Goal: Task Accomplishment & Management: Use online tool/utility

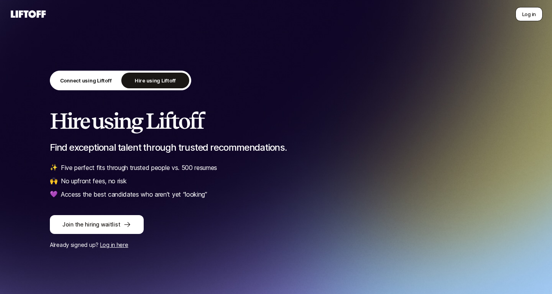
click at [528, 16] on button "Log in" at bounding box center [529, 14] width 27 height 14
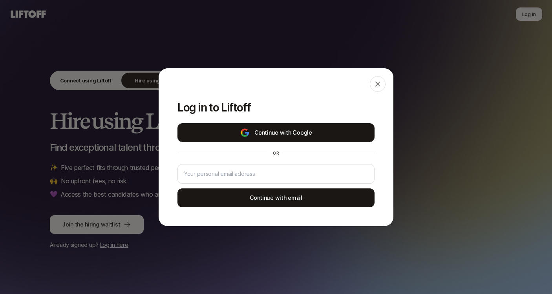
click at [286, 136] on button "Continue with Google" at bounding box center [275, 132] width 197 height 19
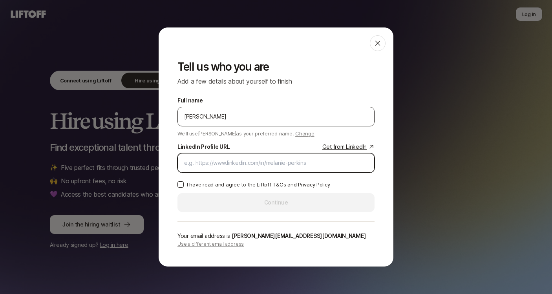
paste input "[URL][DOMAIN_NAME]"
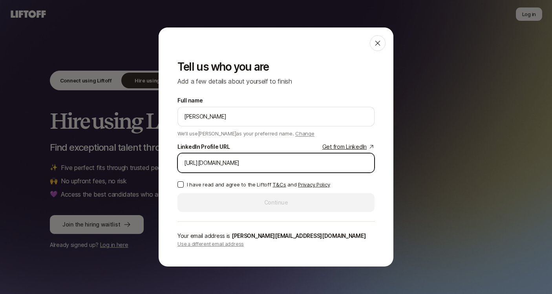
type input "[URL][DOMAIN_NAME]"
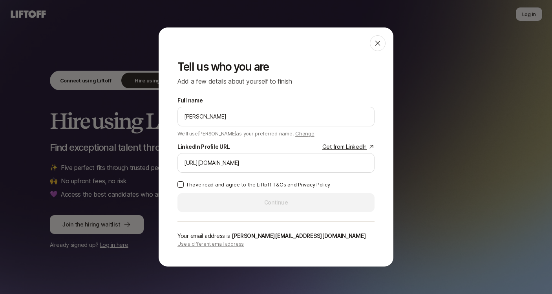
click at [178, 183] on button "I have read and agree to the Liftoff T&Cs and Privacy Policy" at bounding box center [180, 184] width 6 height 6
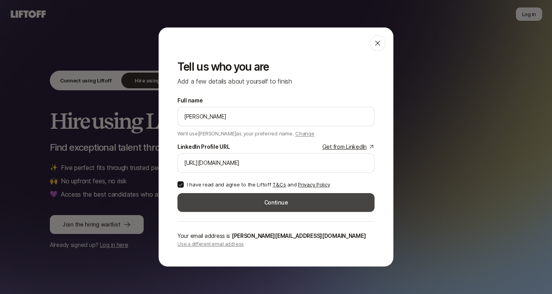
click at [244, 205] on button "Continue" at bounding box center [275, 202] width 197 height 19
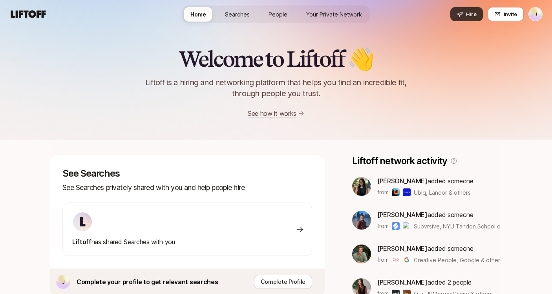
click at [466, 17] on button "Hire" at bounding box center [466, 14] width 33 height 14
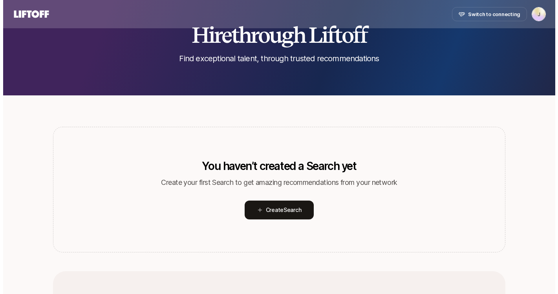
scroll to position [126, 0]
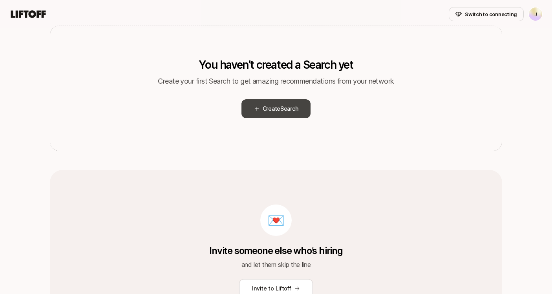
click at [272, 107] on span "Create Search" at bounding box center [281, 108] width 36 height 9
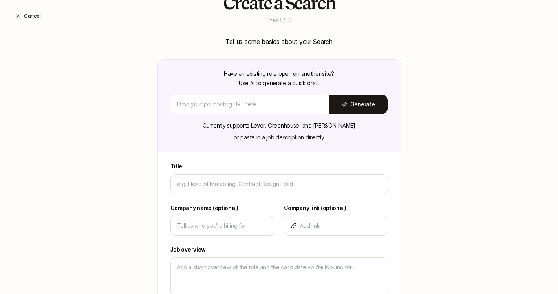
scroll to position [50, 0]
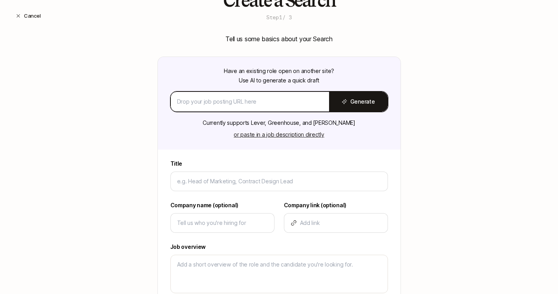
click at [251, 100] on input at bounding box center [250, 101] width 146 height 9
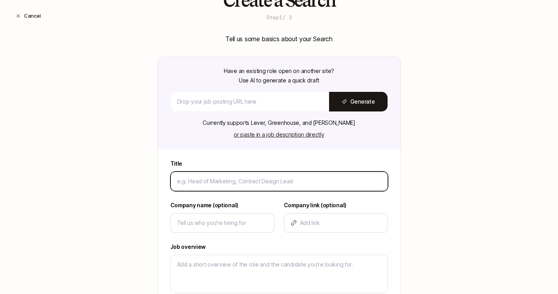
click at [205, 182] on input at bounding box center [279, 181] width 204 height 9
type input "H"
type textarea "x"
type input "He"
type textarea "x"
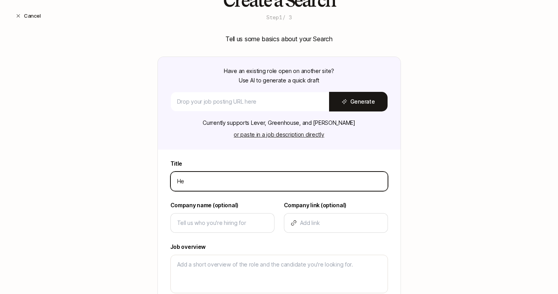
type input "Hea"
type textarea "x"
type input "Head"
type textarea "x"
type input "Head"
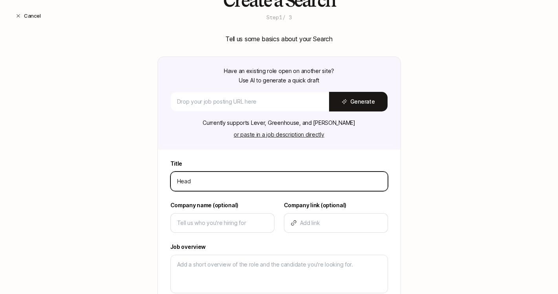
type textarea "x"
type input "Head o"
type textarea "x"
type input "Head of"
type textarea "x"
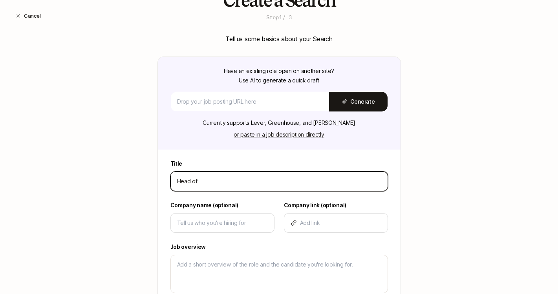
type input "Head of"
type textarea "x"
type input "Head of P"
type textarea "x"
type input "Head of Pr"
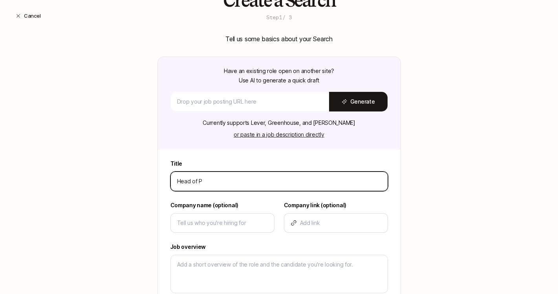
type textarea "x"
type input "Head of Pro"
type textarea "x"
type input "Head of Prod"
type textarea "x"
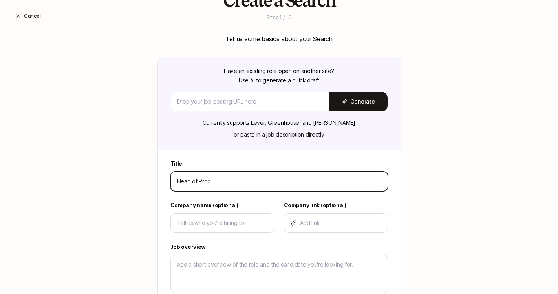
type input "Head of Produ"
type textarea "x"
type input "Head of Produc"
type textarea "x"
type input "Head of Product"
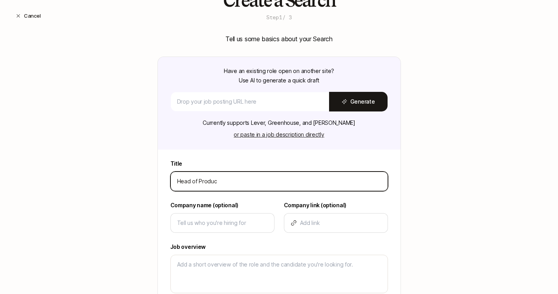
type textarea "x"
type input "Head of Product"
type textarea "x"
type input "Head of Product D"
type textarea "x"
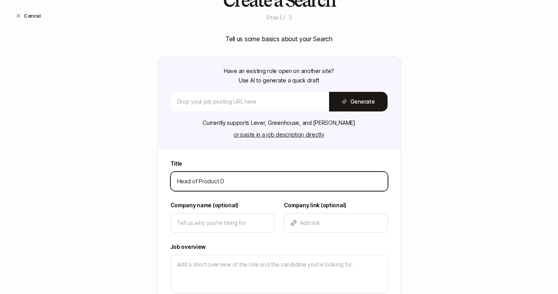
type input "Head of Product De"
type textarea "x"
type input "Head of Product Des"
type textarea "x"
type input "Head of Product Desi"
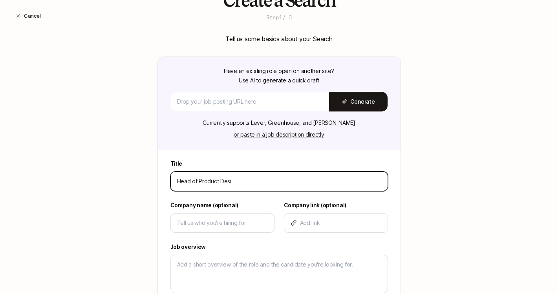
type textarea "x"
type input "Head of Product Desig"
type textarea "x"
type input "Head of Product Design"
type textarea "x"
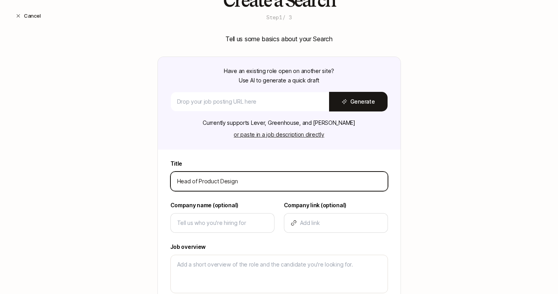
type input "Head of Product Design"
type textarea "x"
type input "Head of Product Design"
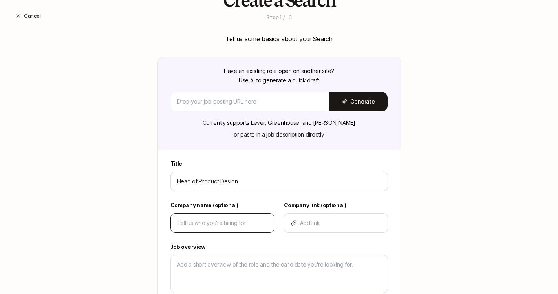
click at [204, 217] on div at bounding box center [222, 223] width 104 height 20
click at [205, 220] on input at bounding box center [222, 222] width 91 height 9
type input "C"
type textarea "x"
type input "Co"
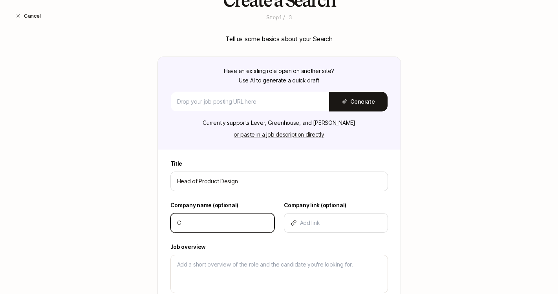
type textarea "x"
type input "Cou"
type textarea "x"
type input "Cour"
type textarea "x"
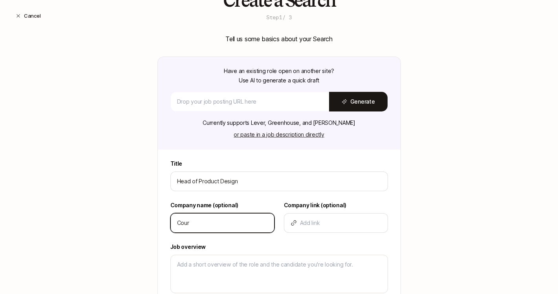
type input "Court"
type textarea "x"
type input "Courty"
type textarea "x"
type input "Courtya"
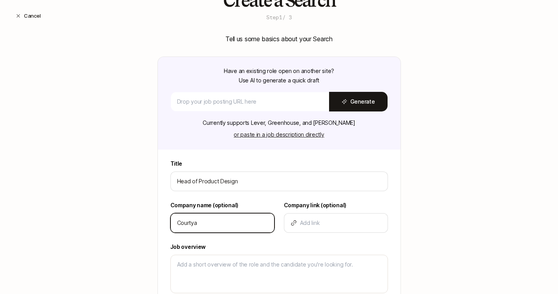
type textarea "x"
type input "Courtyar"
type textarea "x"
type input "Courtyard"
type textarea "x"
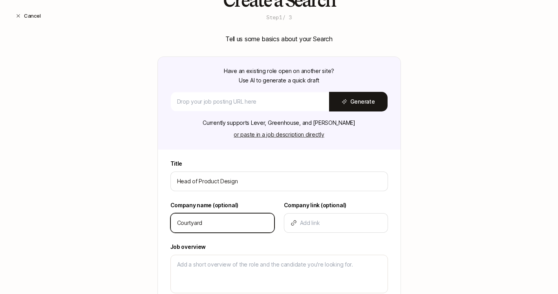
type input "Courtyard."
type textarea "x"
type input "Courtyard.i"
type textarea "x"
type input "[DOMAIN_NAME]"
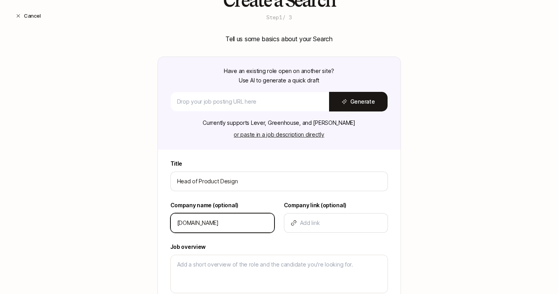
type textarea "x"
type input "[DOMAIN_NAME]"
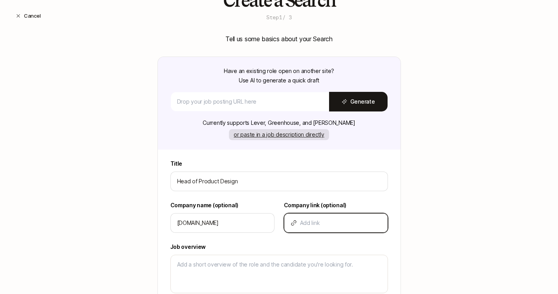
paste input "[URL][DOMAIN_NAME]"
type input "[URL][DOMAIN_NAME]"
type textarea "x"
type input "[URL][DOMAIN_NAME]"
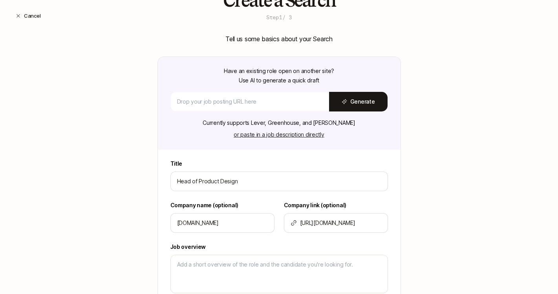
click at [88, 141] on div "Create a Search Step 1 / 3 Tell us some basics about your Search Have an existi…" at bounding box center [279, 202] width 558 height 422
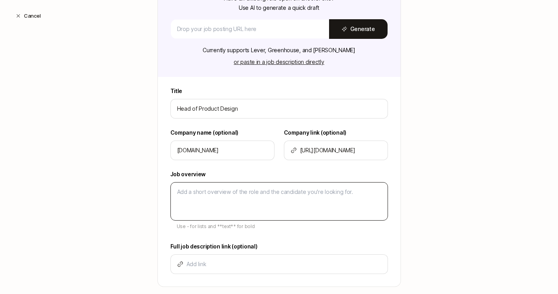
scroll to position [123, 0]
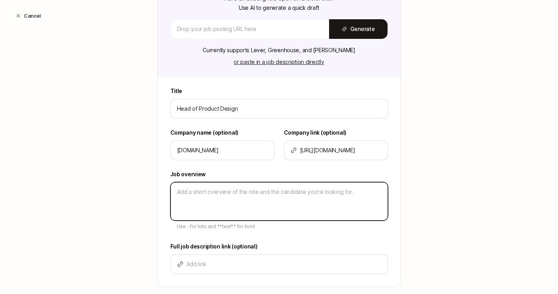
click at [251, 216] on textarea at bounding box center [279, 201] width 218 height 38
type textarea "-"
type textarea "x"
type textarea "-"
type textarea "x"
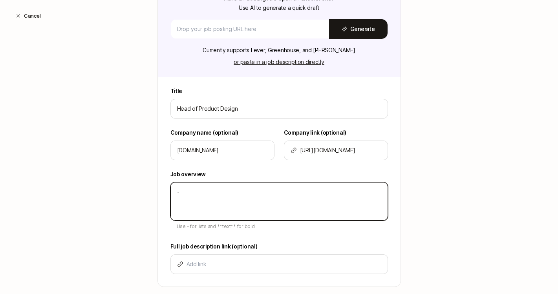
type textarea "-"
type textarea "x"
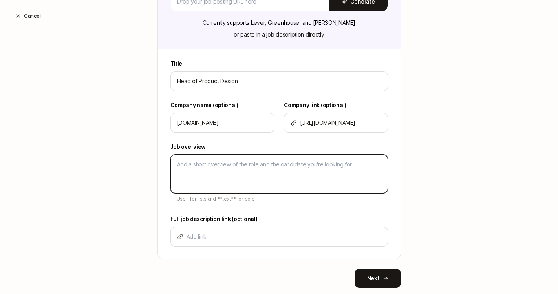
scroll to position [169, 0]
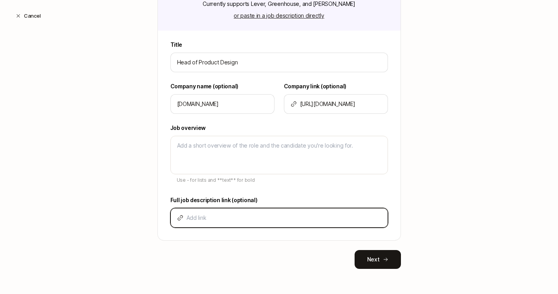
click at [225, 214] on input at bounding box center [284, 217] width 195 height 9
paste input "[URL][DOMAIN_NAME]"
type input "[URL][DOMAIN_NAME]"
type textarea "x"
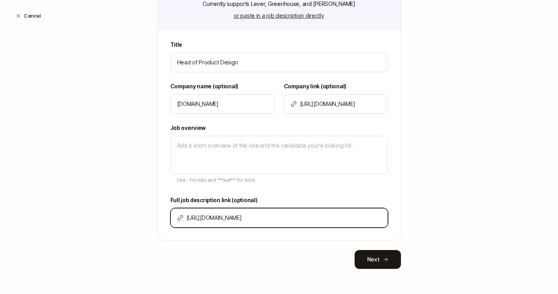
type input "[URL][DOMAIN_NAME]"
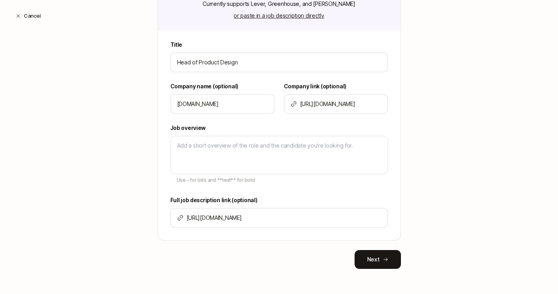
click at [104, 139] on div "Create a Search Step 1 / 3 Tell us some basics about your Search Have an existi…" at bounding box center [279, 83] width 558 height 422
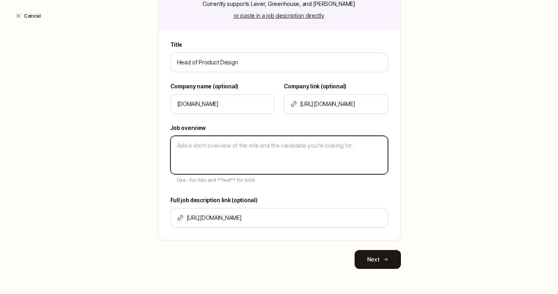
click at [217, 161] on textarea at bounding box center [279, 155] width 218 height 38
paste textarea "8+ years of professional design experience, including 4+ years managing or ment…"
type textarea "8+ years of professional design experience, including 4+ years managing or ment…"
type textarea "x"
click at [170, 143] on textarea "8+ years of professional design experience, including 4+ years managing or ment…" at bounding box center [279, 155] width 218 height 38
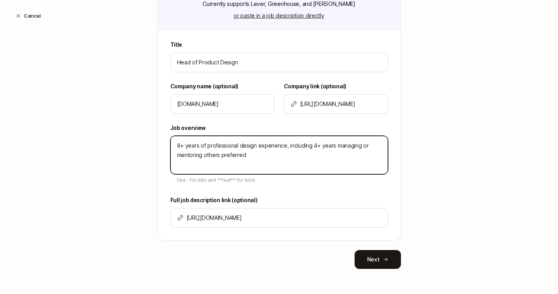
type textarea "-8+ years of professional design experience, including 4+ years managing or men…"
type textarea "x"
type textarea "- 8+ years of professional design experience, including 4+ years managing or me…"
type textarea "x"
click at [272, 162] on textarea "- 8+ years of professional design experience, including 4+ years managing or me…" at bounding box center [279, 155] width 218 height 38
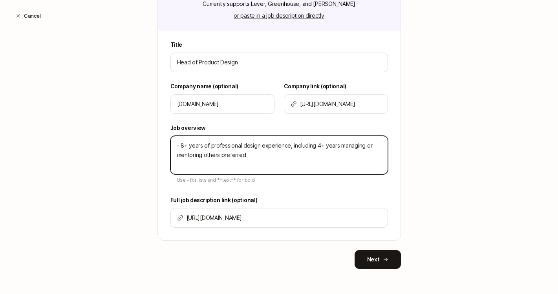
type textarea "- 8+ years of professional design experience, including 4+ years managing or me…"
type textarea "x"
type textarea "- 8+ years of professional design experience, including 4+ years managing or me…"
type textarea "x"
type textarea "- 8+ years of professional design experience, including 4+ years managing or me…"
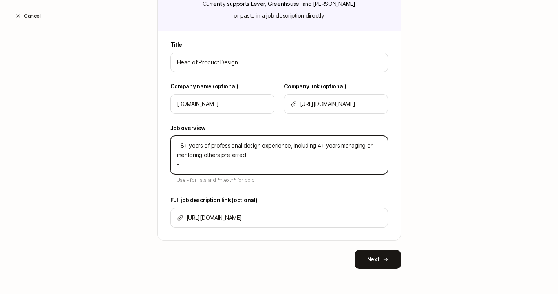
type textarea "x"
type textarea "- 8+ years of professional design experience, including 4+ years managing or me…"
type textarea "x"
type textarea "- 8+ years of professional design experience, including 4+ years managing or me…"
type textarea "x"
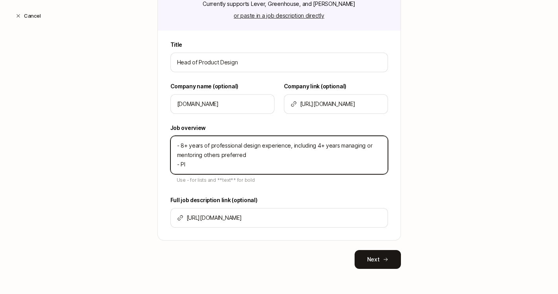
type textarea "- 8+ years of professional design experience, including 4+ years managing or me…"
type textarea "x"
type textarea "- 8+ years of professional design experience, including 4+ years managing or me…"
type textarea "x"
type textarea "- 8+ years of professional design experience, including 4+ years managing or me…"
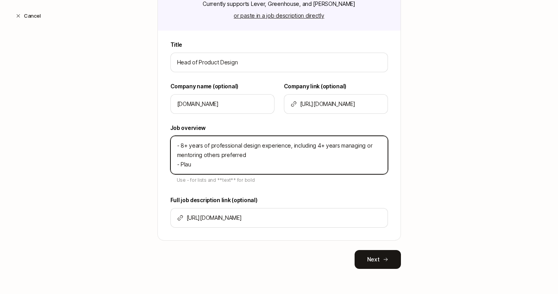
type textarea "x"
type textarea "- 8+ years of professional design experience, including 4+ years managing or me…"
type textarea "x"
type textarea "- 8+ years of professional design experience, including 4+ years managing or me…"
type textarea "x"
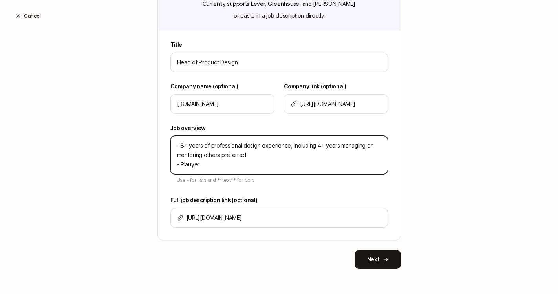
type textarea "- 8+ years of professional design experience, including 4+ years managing or me…"
type textarea "x"
type textarea "- 8+ years of professional design experience, including 4+ years managing or me…"
type textarea "x"
type textarea "- 8+ years of professional design experience, including 4+ years managing or me…"
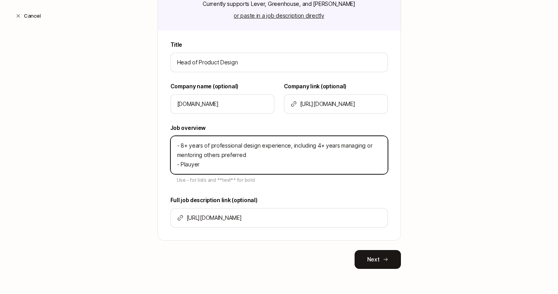
type textarea "x"
type textarea "- 8+ years of professional design experience, including 4+ years managing or me…"
type textarea "x"
type textarea "- 8+ years of professional design experience, including 4+ years managing or me…"
type textarea "x"
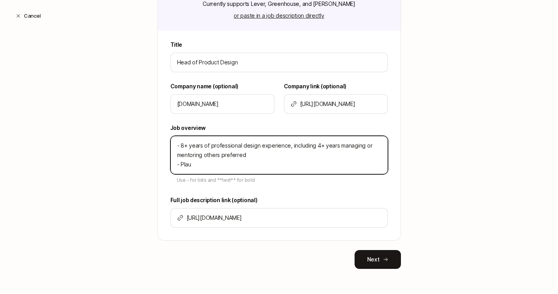
type textarea "- 8+ years of professional design experience, including 4+ years managing or me…"
type textarea "x"
type textarea "- 8+ years of professional design experience, including 4+ years managing or me…"
type textarea "x"
type textarea "- 8+ years of professional design experience, including 4+ years managing or me…"
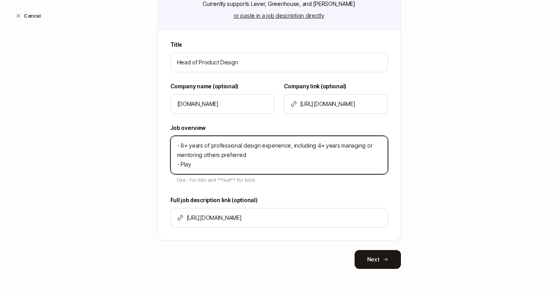
type textarea "x"
type textarea "- 8+ years of professional design experience, including 4+ years managing or me…"
type textarea "x"
type textarea "- 8+ years of professional design experience, including 4+ years managing or me…"
type textarea "x"
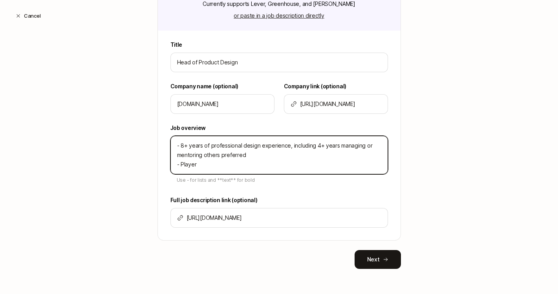
type textarea "- 8+ years of professional design experience, including 4+ years managing or me…"
type textarea "x"
type textarea "- 8+ years of professional design experience, including 4+ years managing or me…"
type textarea "x"
type textarea "- 8+ years of professional design experience, including 4+ years managing or me…"
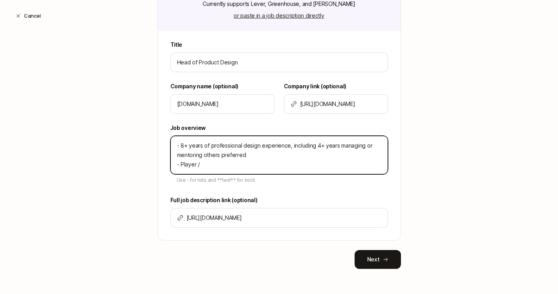
type textarea "x"
type textarea "- 8+ years of professional design experience, including 4+ years managing or me…"
type textarea "x"
type textarea "- 8+ years of professional design experience, including 4+ years managing or me…"
type textarea "x"
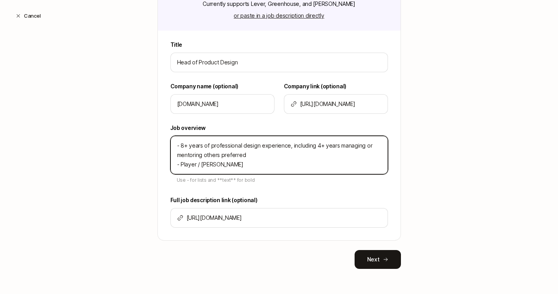
type textarea "- 8+ years of professional design experience, including 4+ years managing or me…"
type textarea "x"
type textarea "- 8+ years of professional design experience, including 4+ years managing or me…"
type textarea "x"
type textarea "- 8+ years of professional design experience, including 4+ years managing or me…"
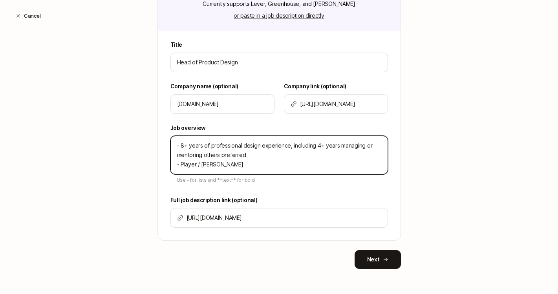
type textarea "x"
type textarea "- 8+ years of professional design experience, including 4+ years managing or me…"
type textarea "x"
type textarea "- 8+ years of professional design experience, including 4+ years managing or me…"
type textarea "x"
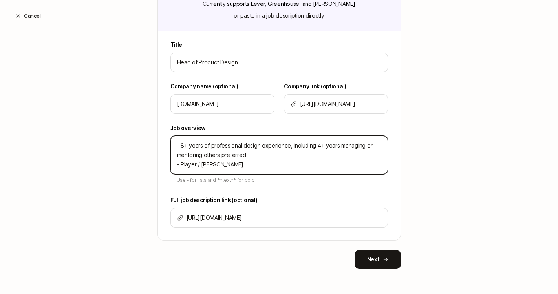
type textarea "- 8+ years of professional design experience, including 4+ years managing or me…"
type textarea "x"
type textarea "- 8+ years of professional design experience, including 4+ years managing or me…"
type textarea "x"
type textarea "- 8+ years of professional design experience, including 4+ years managing or me…"
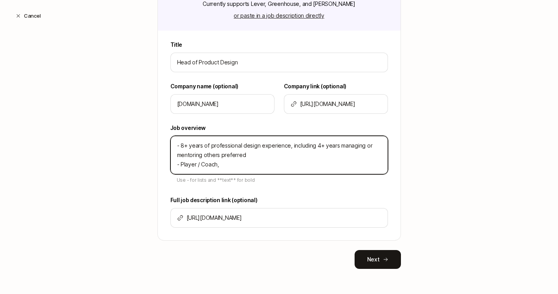
type textarea "x"
type textarea "- 8+ years of professional design experience, including 4+ years managing or me…"
type textarea "x"
type textarea "- 8+ years of professional design experience, including 4+ years managing or me…"
type textarea "x"
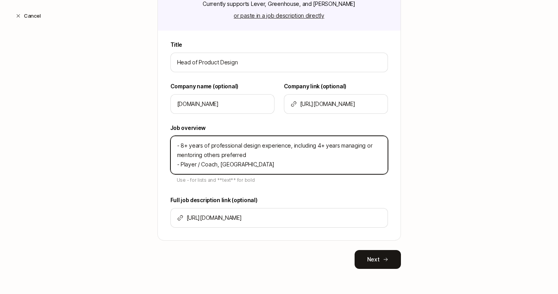
type textarea "- 8+ years of professional design experience, including 4+ years managing or me…"
type textarea "x"
type textarea "- 8+ years of professional design experience, including 4+ years managing or me…"
type textarea "x"
type textarea "- 8+ years of professional design experience, including 4+ years managing or me…"
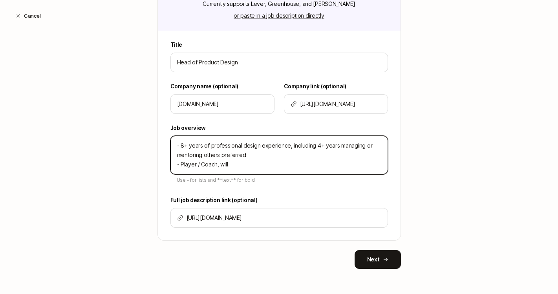
type textarea "x"
type textarea "- 8+ years of professional design experience, including 4+ years managing or me…"
type textarea "x"
type textarea "- 8+ years of professional design experience, including 4+ years managing or me…"
type textarea "x"
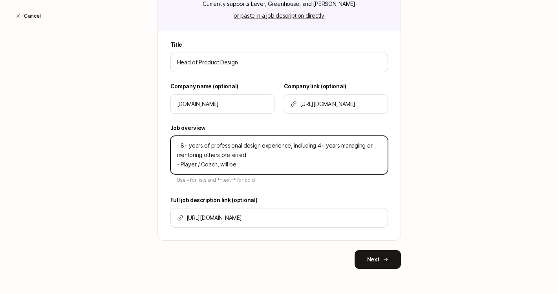
type textarea "- 8+ years of professional design experience, including 4+ years managing or me…"
type textarea "x"
type textarea "- 8+ years of professional design experience, including 4+ years managing or me…"
type textarea "x"
type textarea "- 8+ years of professional design experience, including 4+ years managing or me…"
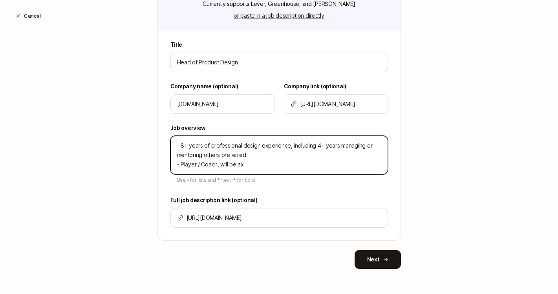
type textarea "x"
type textarea "- 8+ years of professional design experience, including 4+ years managing or me…"
type textarea "x"
type textarea "- 8+ years of professional design experience, including 4+ years managing or me…"
type textarea "x"
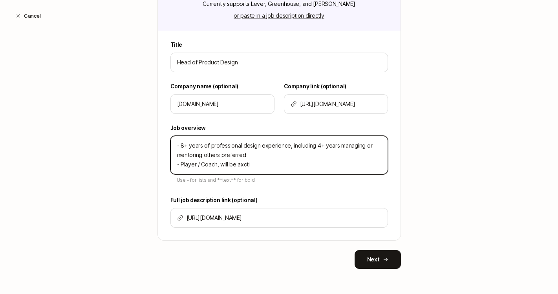
type textarea "- 8+ years of professional design experience, including 4+ years managing or me…"
type textarea "x"
type textarea "- 8+ years of professional design experience, including 4+ years managing or me…"
type textarea "x"
type textarea "- 8+ years of professional design experience, including 4+ years managing or me…"
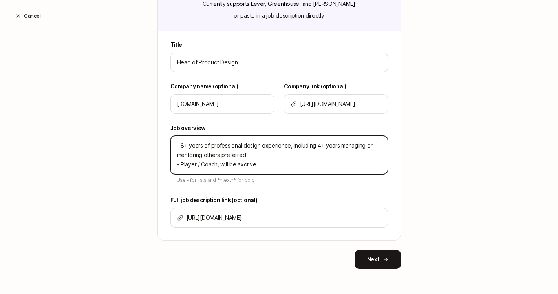
type textarea "x"
type textarea "- 8+ years of professional design experience, including 4+ years managing or me…"
type textarea "x"
type textarea "- 8+ years of professional design experience, including 4+ years managing or me…"
type textarea "x"
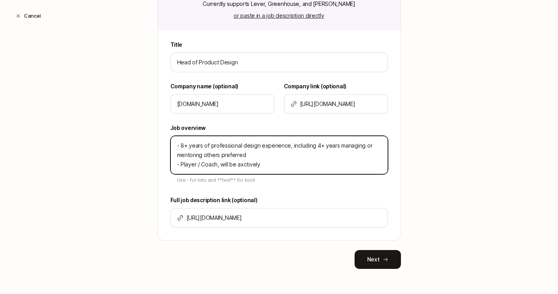
type textarea "- 8+ years of professional design experience, including 4+ years managing or me…"
type textarea "x"
type textarea "- 8+ years of professional design experience, including 4+ years managing or me…"
type textarea "x"
type textarea "- 8+ years of professional design experience, including 4+ years managing or me…"
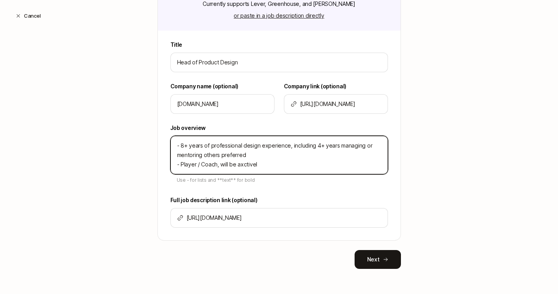
type textarea "x"
type textarea "- 8+ years of professional design experience, including 4+ years managing or me…"
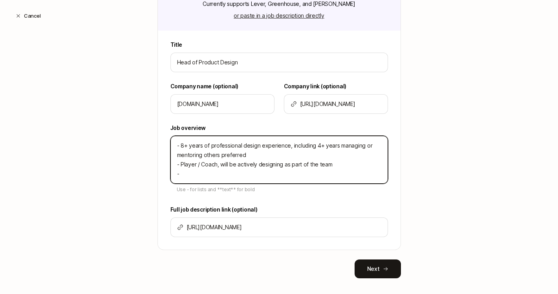
paste textarea "Hands-on experience using Figma to design and collaborate efficiently across te…"
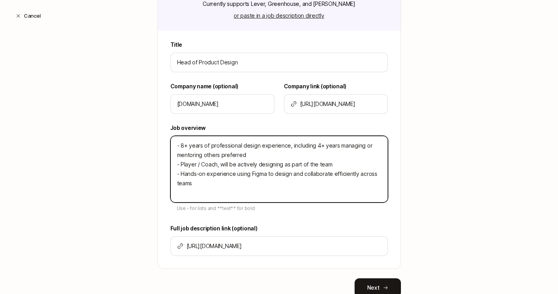
click at [222, 180] on textarea "- 8+ years of professional design experience, including 4+ years managing or me…" at bounding box center [279, 169] width 218 height 67
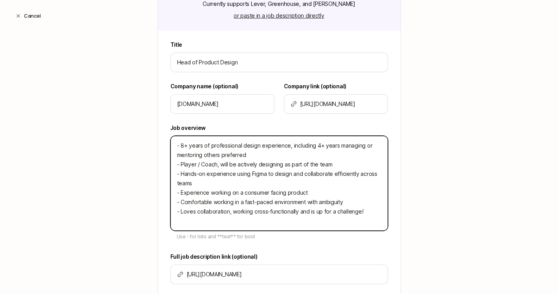
click at [242, 224] on textarea "- 8+ years of professional design experience, including 4+ years managing or me…" at bounding box center [279, 183] width 218 height 95
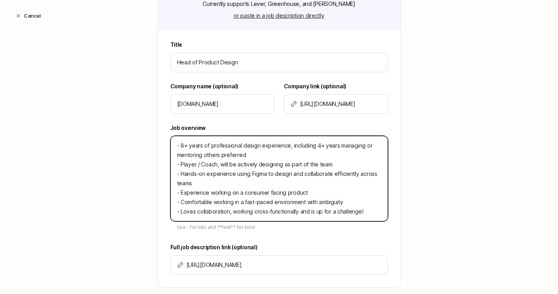
drag, startPoint x: 368, startPoint y: 214, endPoint x: 149, endPoint y: 123, distance: 237.3
click at [149, 123] on div "Create a Search Step 1 / 3 Tell us some basics about your Search Have an existi…" at bounding box center [279, 107] width 558 height 470
paste textarea "8+ years of professional design experience, with at least 4 years in people man…"
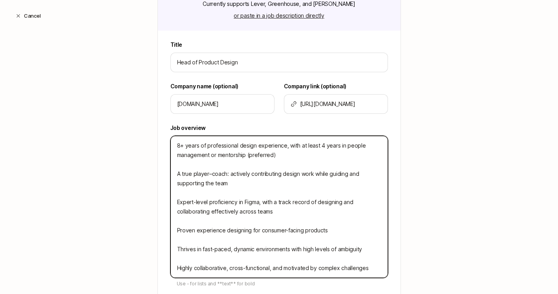
click at [170, 145] on textarea "8+ years of professional design experience, with at least 4 years in people man…" at bounding box center [279, 207] width 218 height 142
click at [185, 166] on textarea "- 8+ years of professional design experience, with at least 4 years in people m…" at bounding box center [279, 207] width 218 height 142
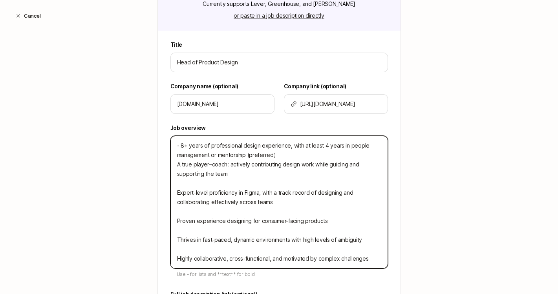
click at [175, 165] on textarea "- 8+ years of professional design experience, with at least 4 years in people m…" at bounding box center [279, 202] width 218 height 133
click at [177, 180] on textarea "- 8+ years of professional design experience, with at least 4 years in people m…" at bounding box center [279, 202] width 218 height 133
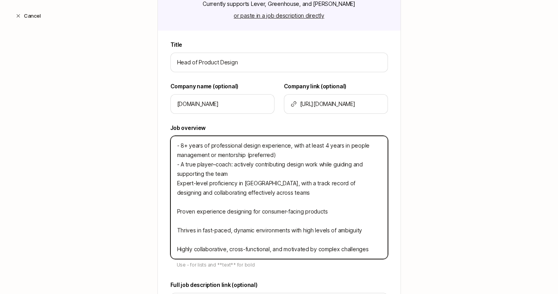
drag, startPoint x: 173, startPoint y: 183, endPoint x: 192, endPoint y: 176, distance: 19.9
click at [173, 183] on textarea "- 8+ years of professional design experience, with at least 4 years in people m…" at bounding box center [279, 197] width 218 height 123
click at [177, 201] on textarea "- 8+ years of professional design experience, with at least 4 years in people m…" at bounding box center [279, 197] width 218 height 123
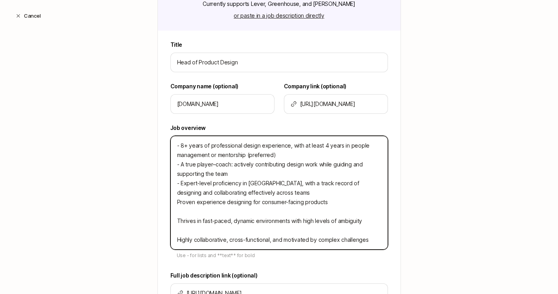
click at [172, 201] on textarea "- 8+ years of professional design experience, with at least 4 years in people m…" at bounding box center [279, 193] width 218 height 114
click at [173, 212] on textarea "- 8+ years of professional design experience, with at least 4 years in people m…" at bounding box center [279, 193] width 218 height 114
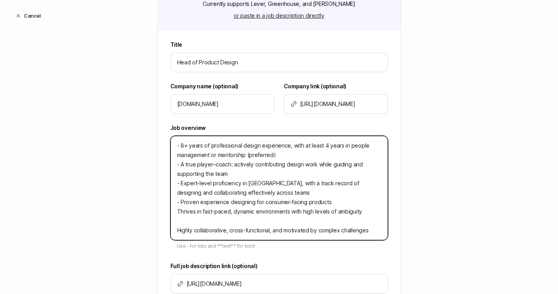
click at [174, 211] on textarea "- 8+ years of professional design experience, with at least 4 years in people m…" at bounding box center [279, 188] width 218 height 104
click at [214, 219] on textarea "- 8+ years of professional design experience, with at least 4 years in people m…" at bounding box center [279, 188] width 218 height 104
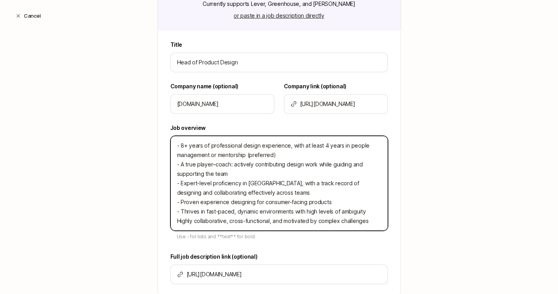
click at [173, 222] on textarea "- 8+ years of professional design experience, with at least 4 years in people m…" at bounding box center [279, 183] width 218 height 95
drag, startPoint x: 186, startPoint y: 157, endPoint x: 185, endPoint y: 143, distance: 14.2
click at [186, 156] on textarea "- 8+ years of professional design experience, with at least 4 years in people m…" at bounding box center [279, 183] width 218 height 95
click at [185, 142] on textarea "- 8+ years of professional design experience, with at least 4 years in people m…" at bounding box center [279, 183] width 218 height 95
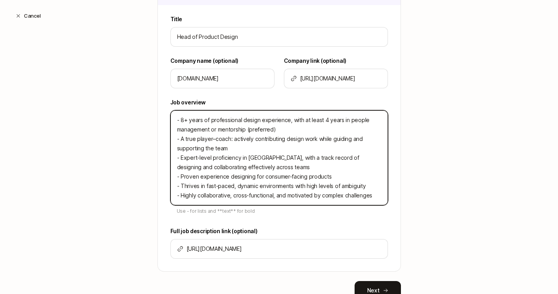
scroll to position [207, 0]
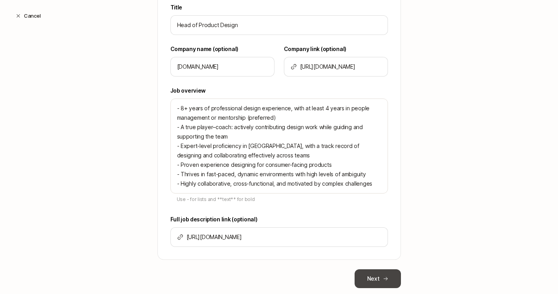
click at [376, 283] on button "Next" at bounding box center [378, 278] width 46 height 19
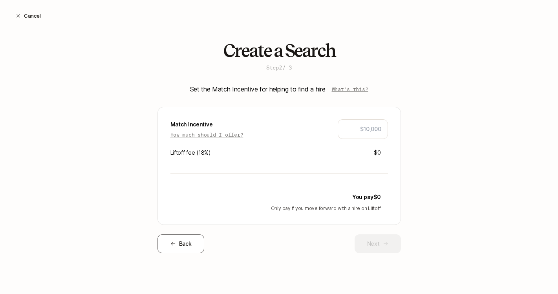
scroll to position [0, 0]
click at [443, 211] on div "Create a Search Step 2 / 3 Set the Match Incentive for helping to find a hire W…" at bounding box center [279, 160] width 558 height 238
click at [381, 238] on button "Next" at bounding box center [378, 243] width 46 height 19
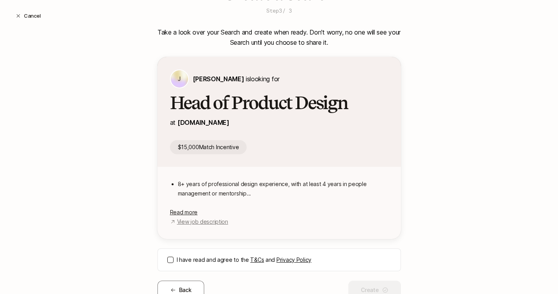
scroll to position [88, 0]
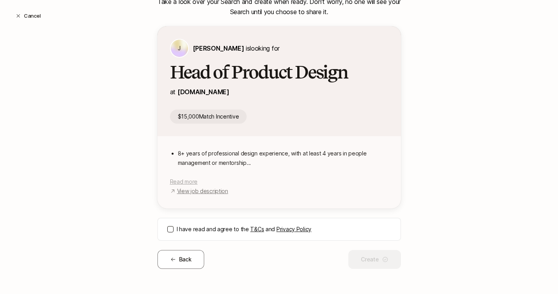
click at [188, 179] on span "Read more" at bounding box center [183, 181] width 27 height 7
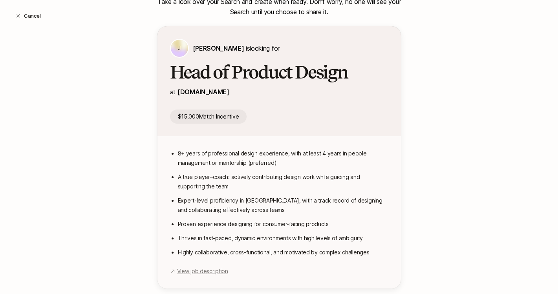
scroll to position [154, 0]
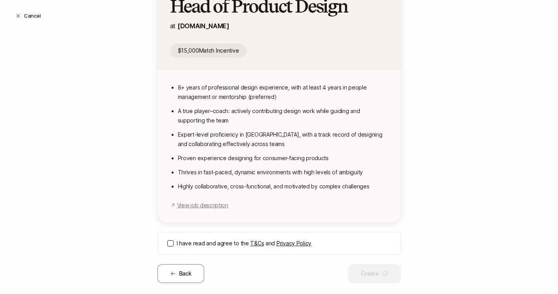
click at [170, 246] on div "I have read and agree to the T&Cs and Privacy Policy" at bounding box center [278, 243] width 243 height 23
click at [168, 243] on button "I have read and agree to the T&Cs and Privacy Policy" at bounding box center [170, 243] width 6 height 6
click at [385, 273] on button "Create" at bounding box center [374, 273] width 52 height 19
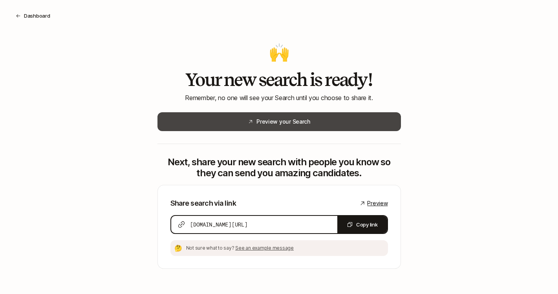
click at [308, 119] on button "Preview your Search" at bounding box center [278, 121] width 243 height 19
